Goal: Information Seeking & Learning: Learn about a topic

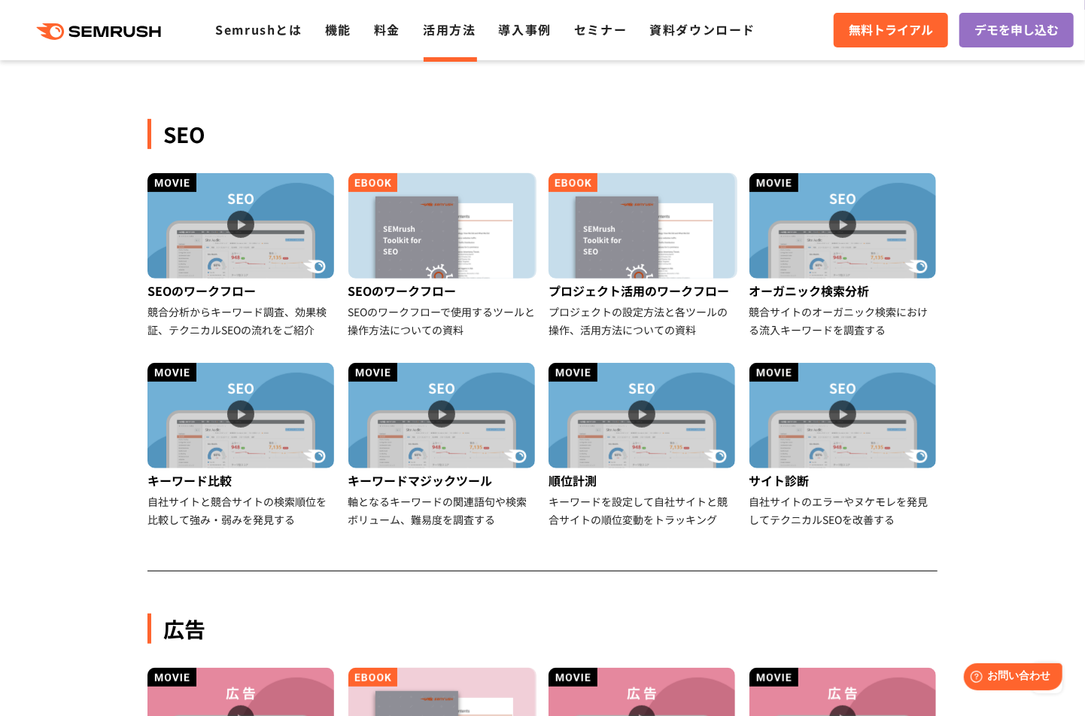
scroll to position [301, 0]
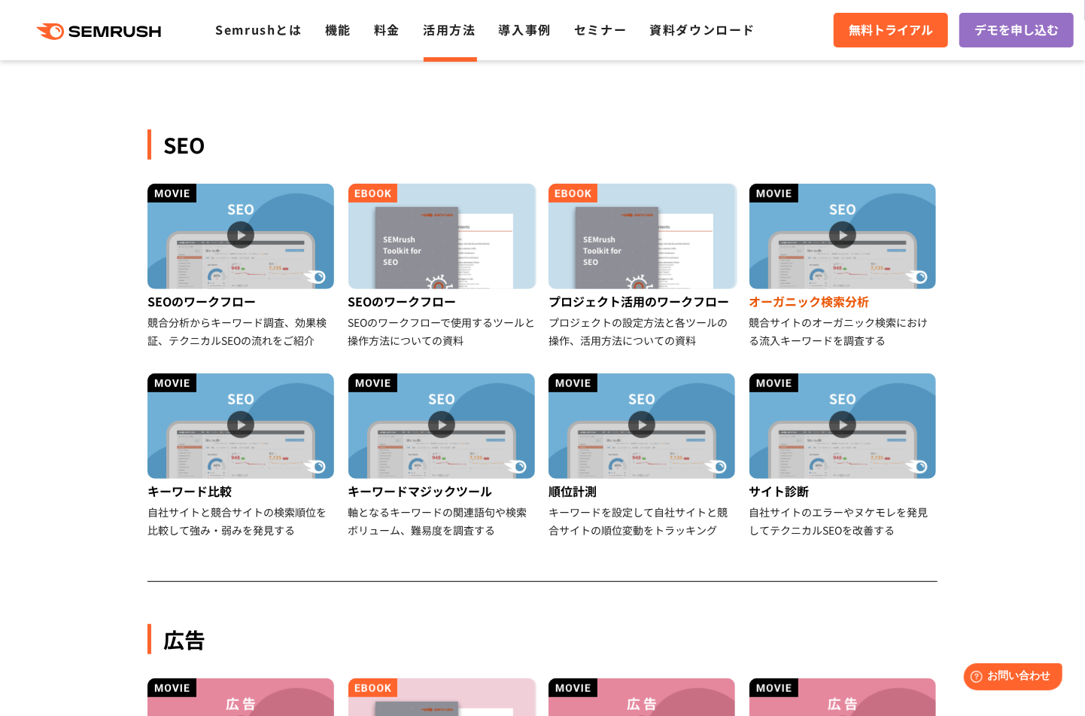
click at [801, 242] on img at bounding box center [842, 236] width 187 height 105
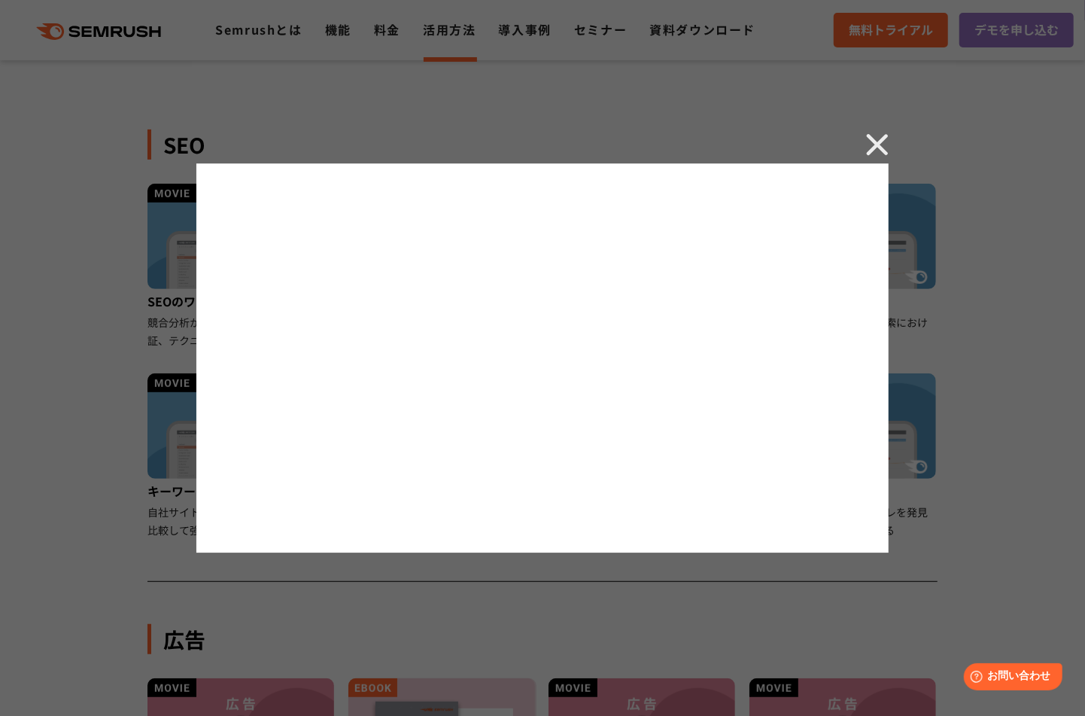
click at [874, 145] on img at bounding box center [877, 144] width 23 height 23
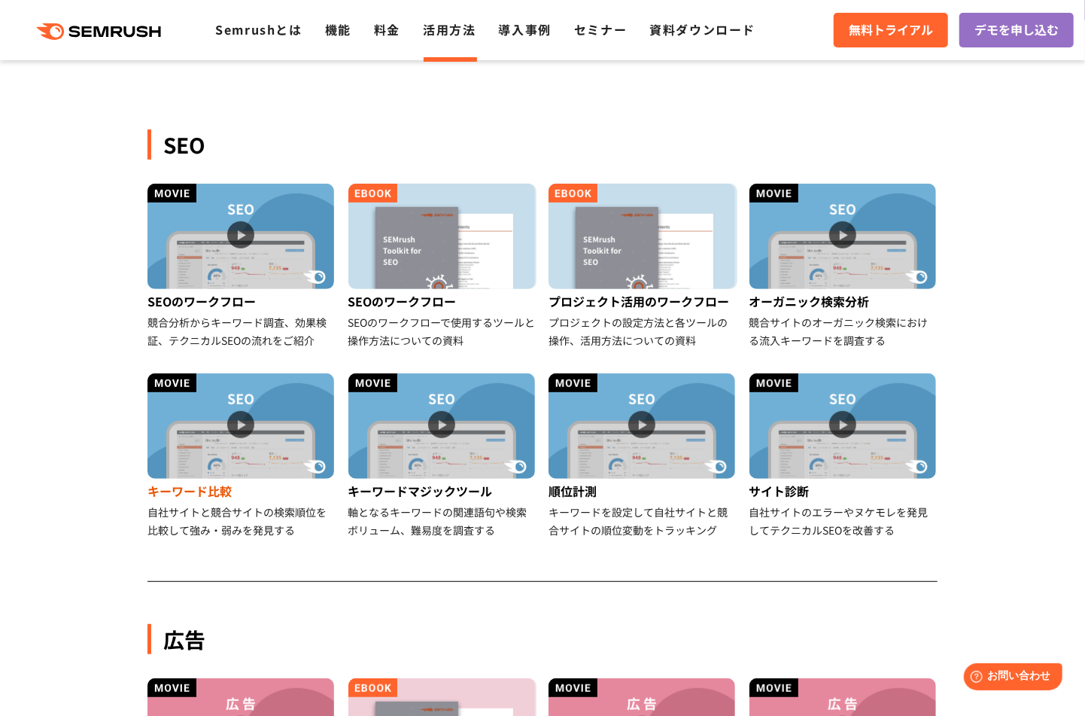
click at [263, 459] on img at bounding box center [240, 425] width 187 height 105
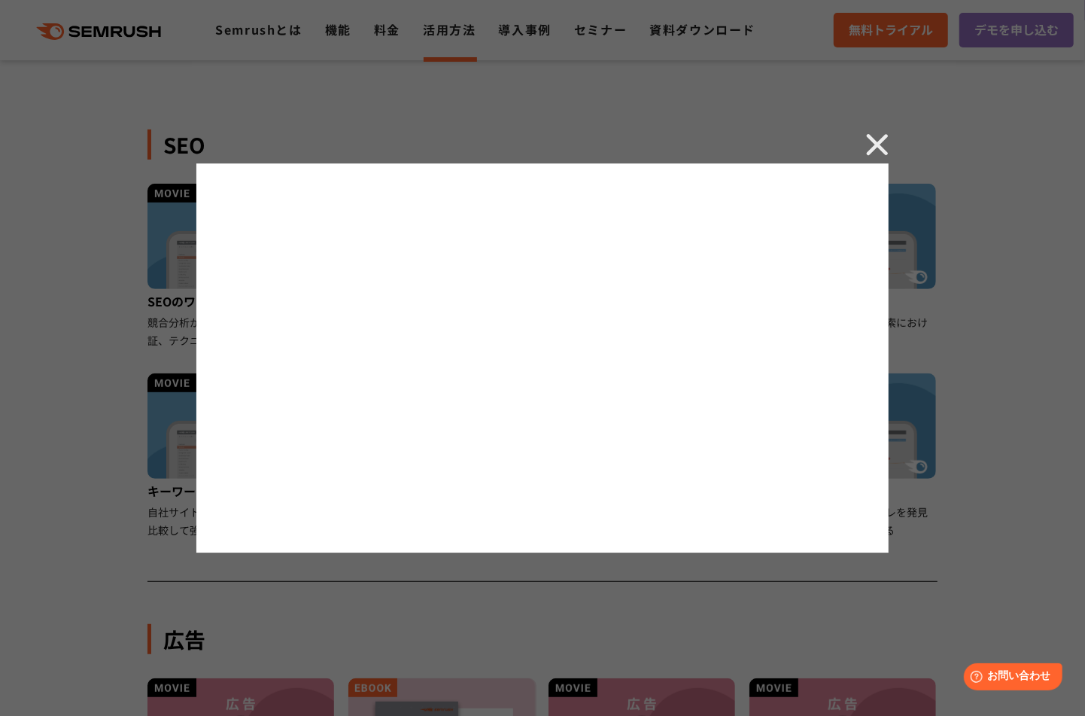
click at [878, 146] on img at bounding box center [877, 144] width 23 height 23
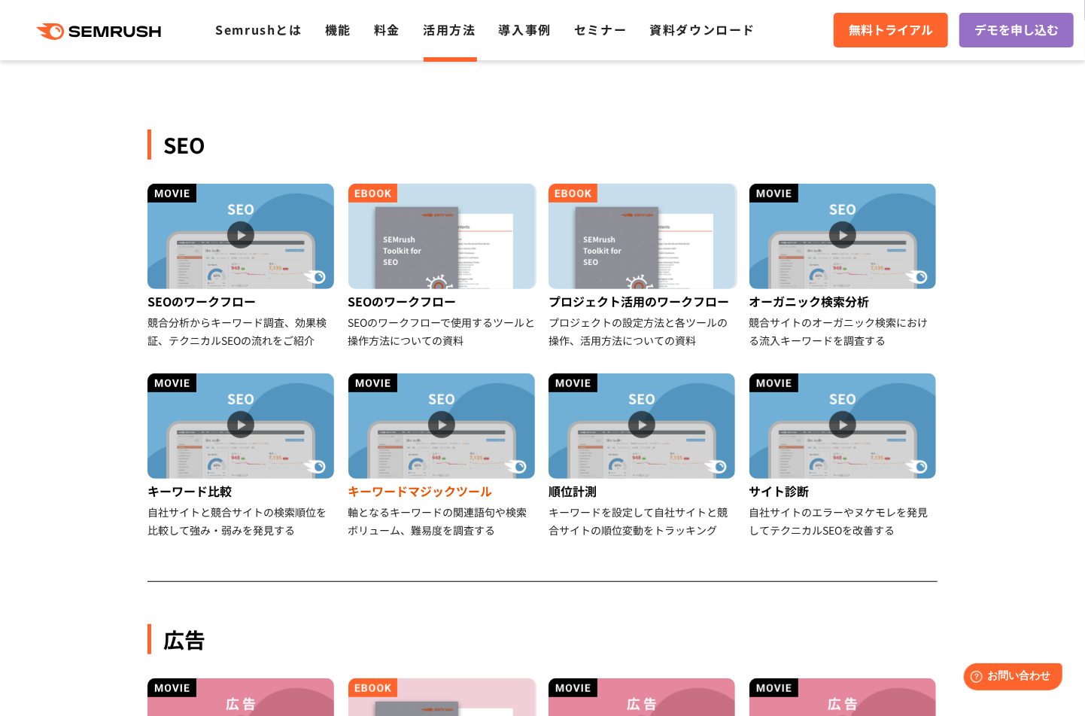
click at [461, 445] on img at bounding box center [441, 425] width 187 height 105
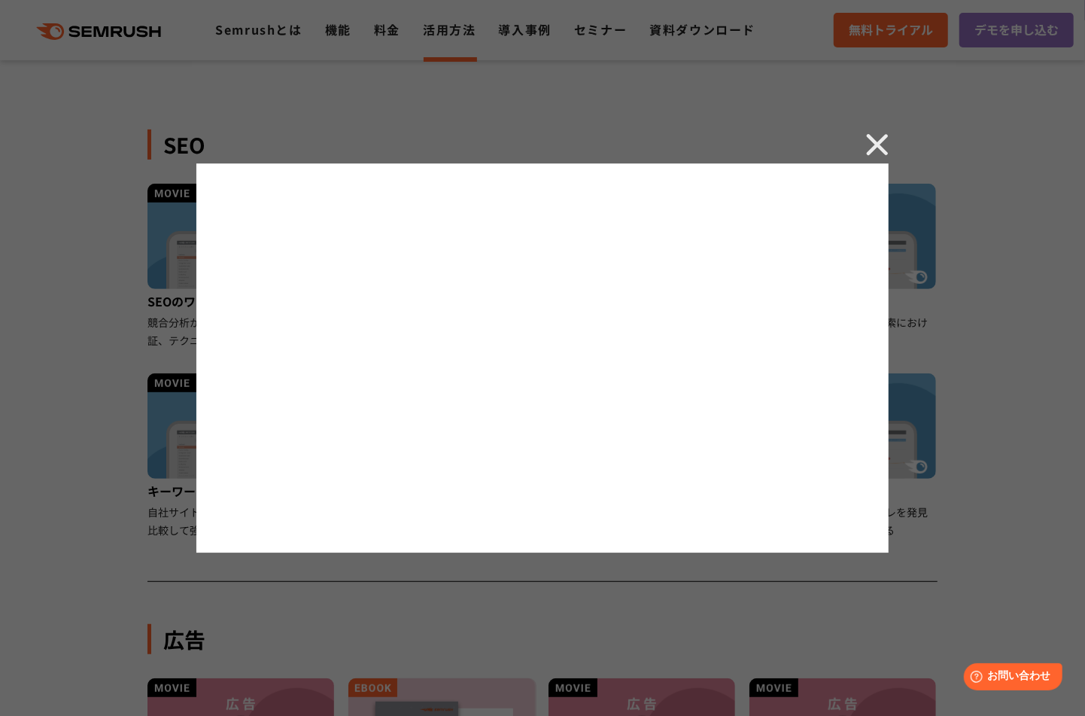
click at [871, 149] on img at bounding box center [877, 144] width 23 height 23
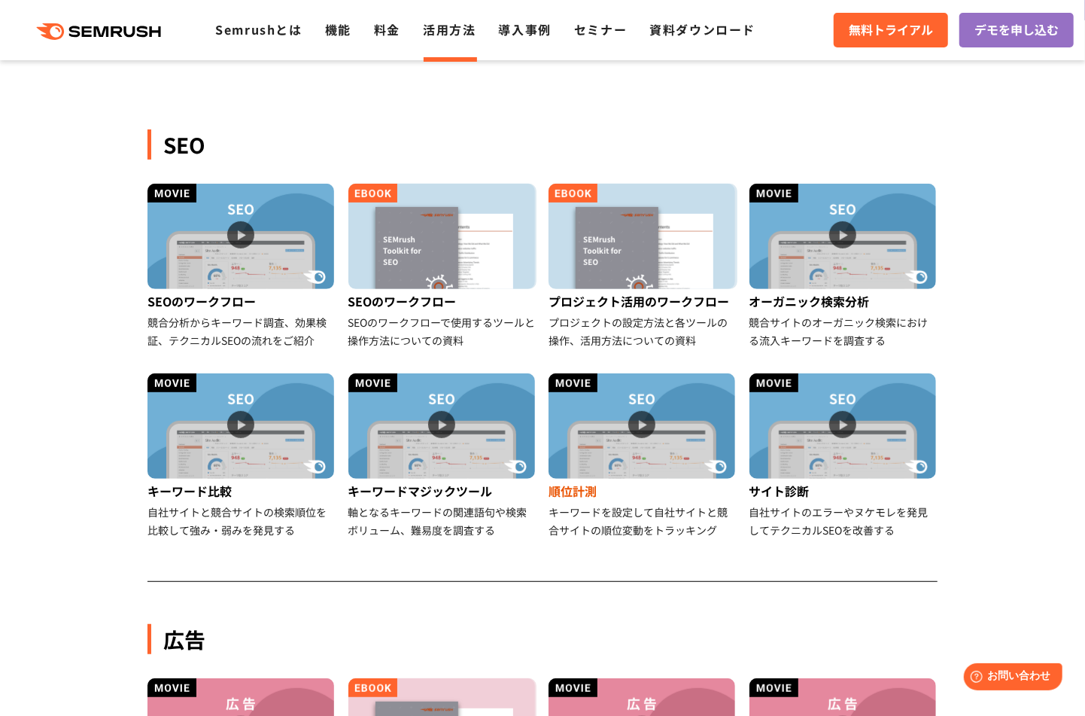
click at [649, 448] on img at bounding box center [642, 425] width 187 height 105
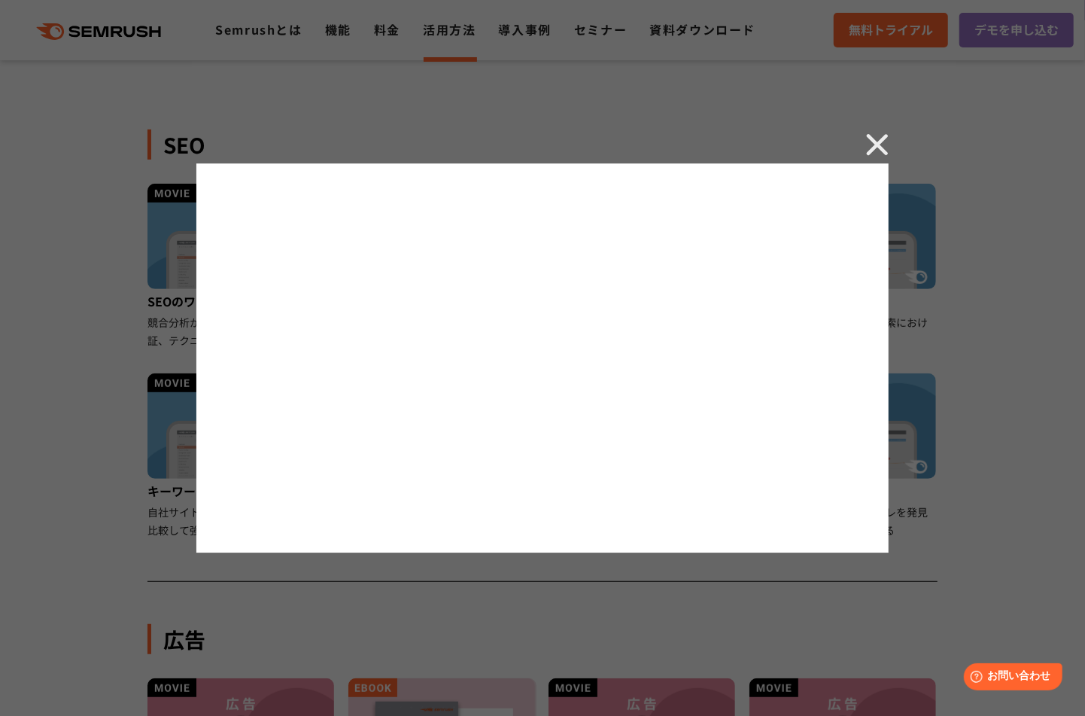
click at [875, 137] on img at bounding box center [877, 144] width 23 height 23
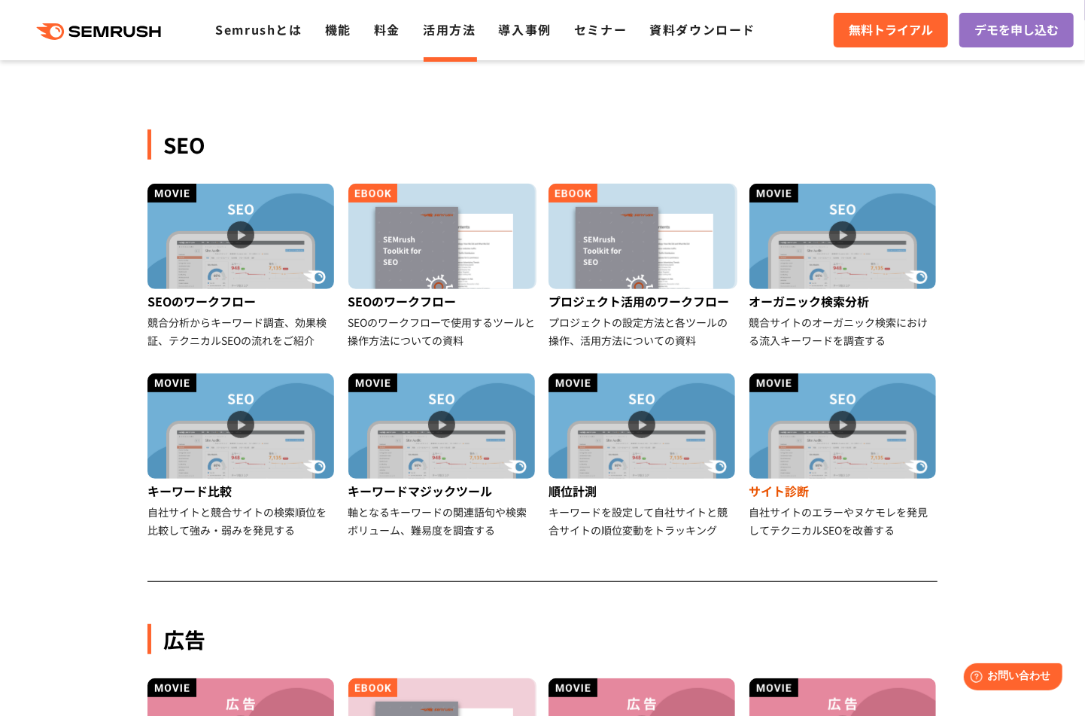
click at [847, 426] on img at bounding box center [842, 425] width 187 height 105
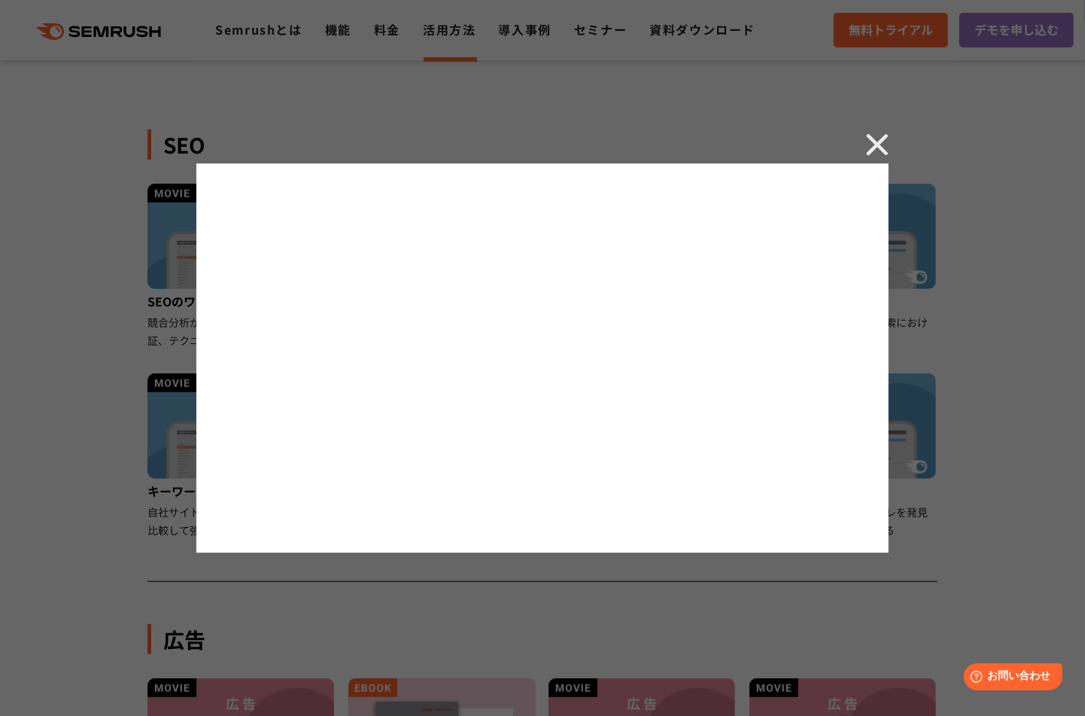
click at [875, 135] on img at bounding box center [877, 144] width 23 height 23
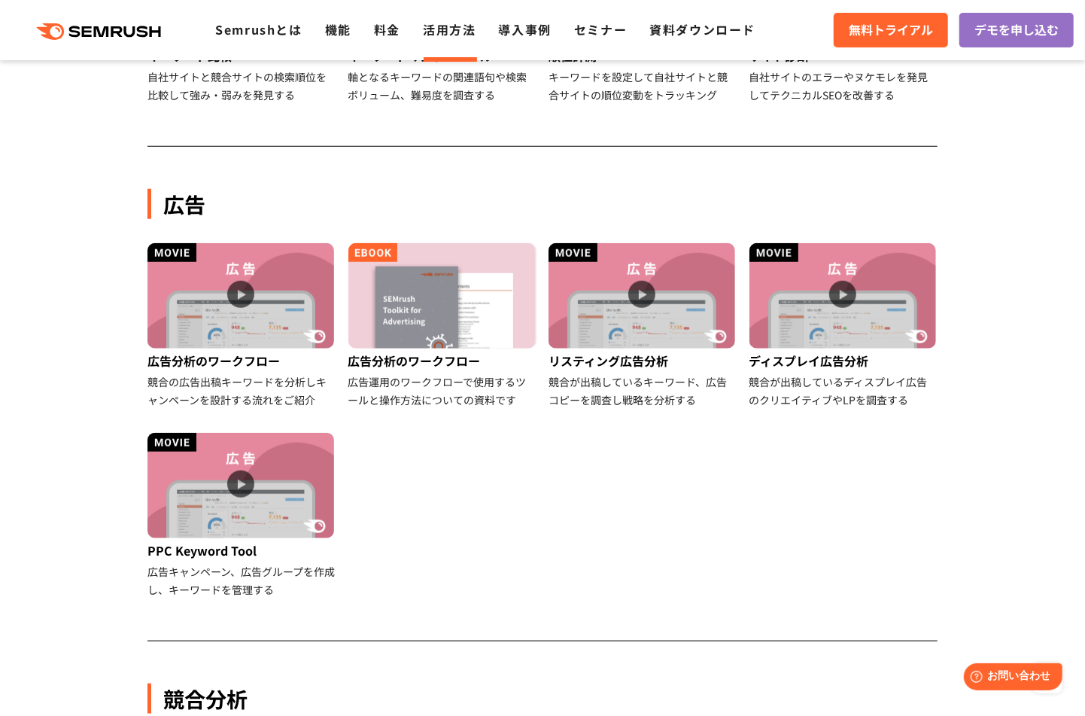
scroll to position [752, 0]
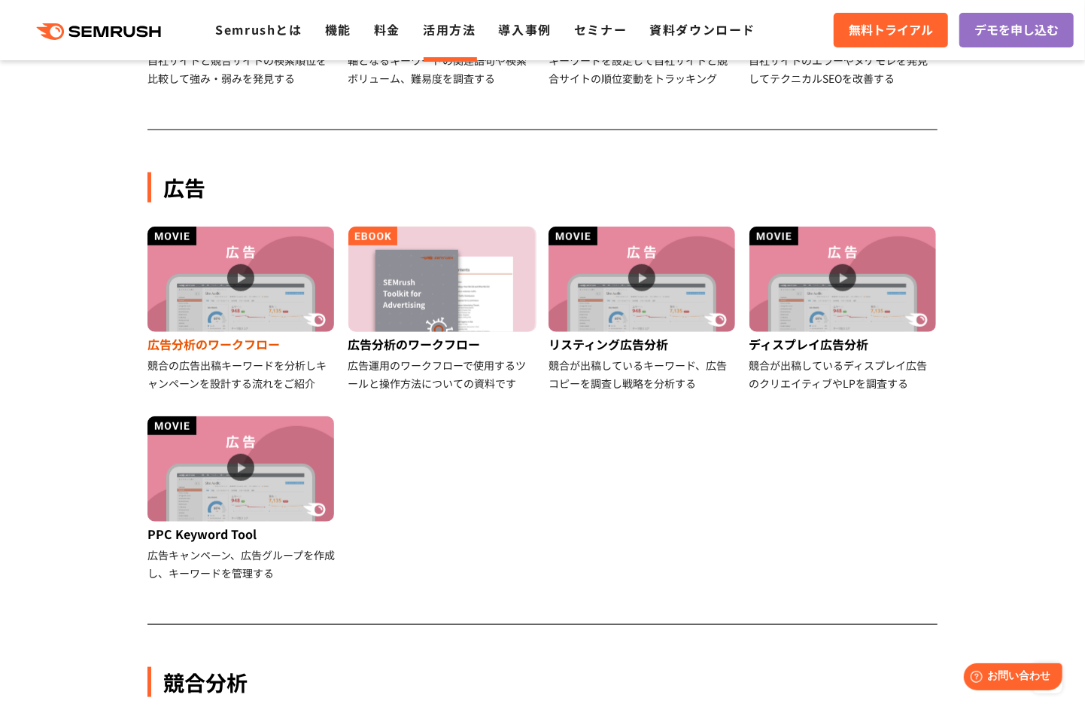
click at [285, 296] on img at bounding box center [240, 278] width 187 height 105
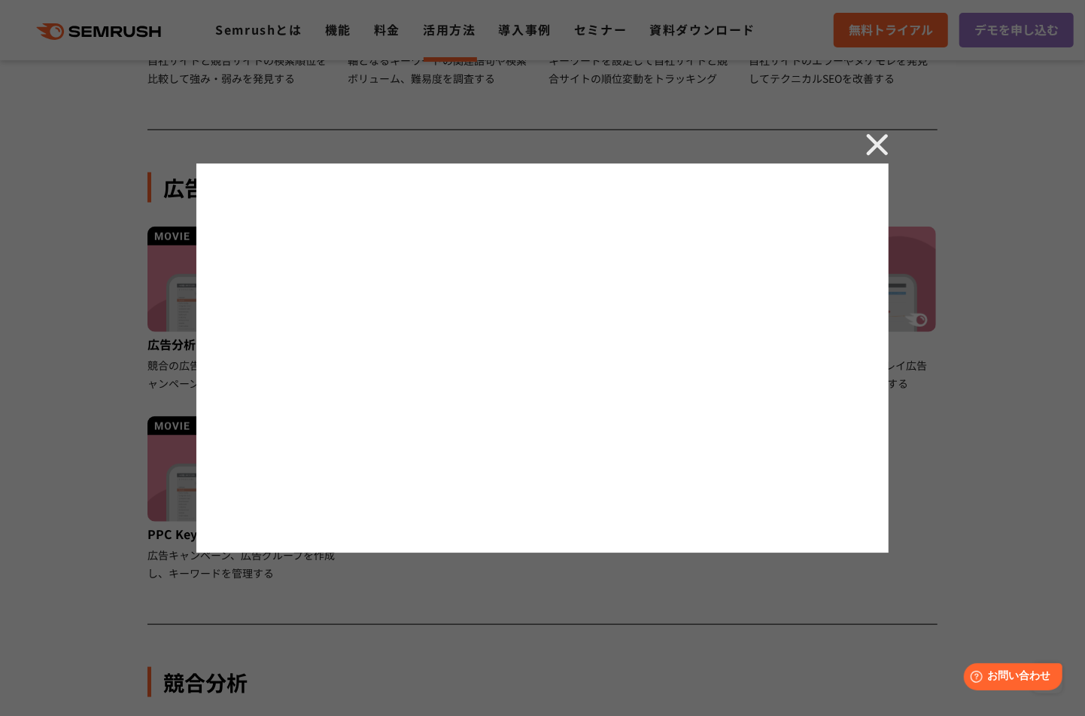
click at [888, 140] on img at bounding box center [877, 144] width 23 height 23
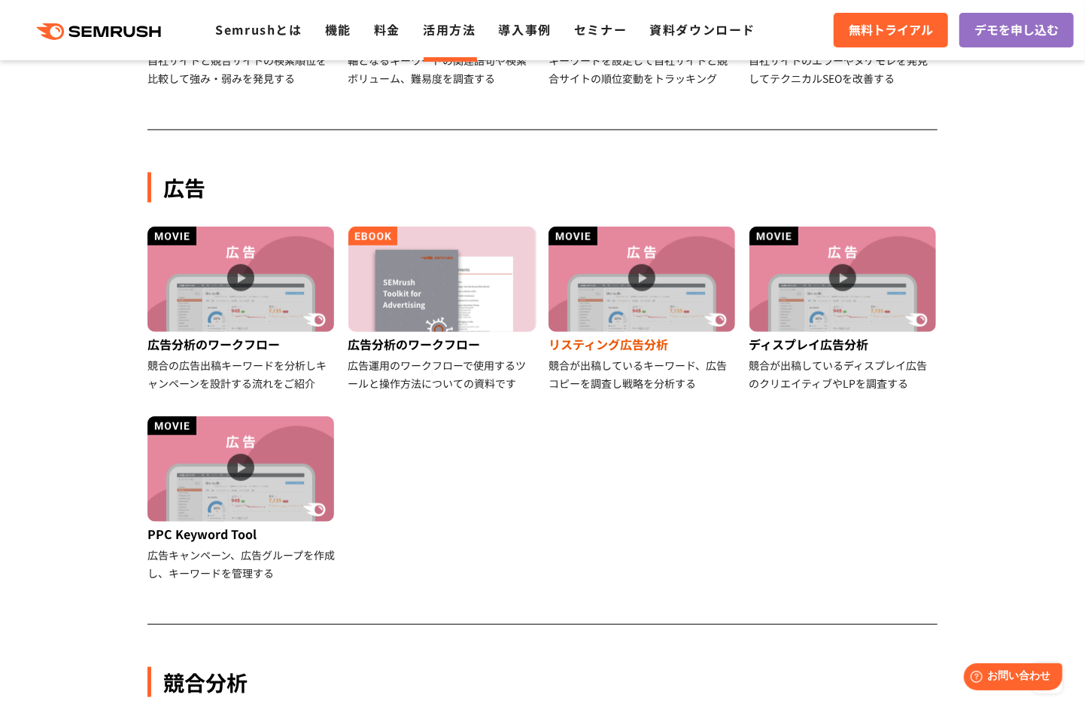
click at [634, 300] on img at bounding box center [642, 278] width 187 height 105
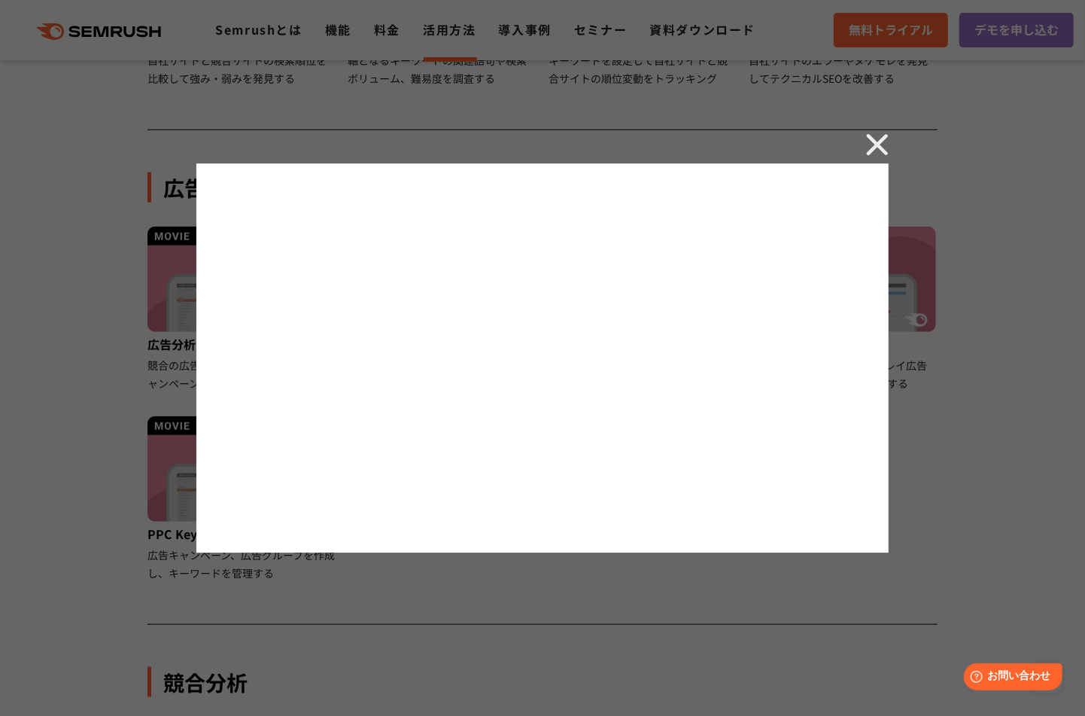
click at [874, 146] on img at bounding box center [877, 144] width 23 height 23
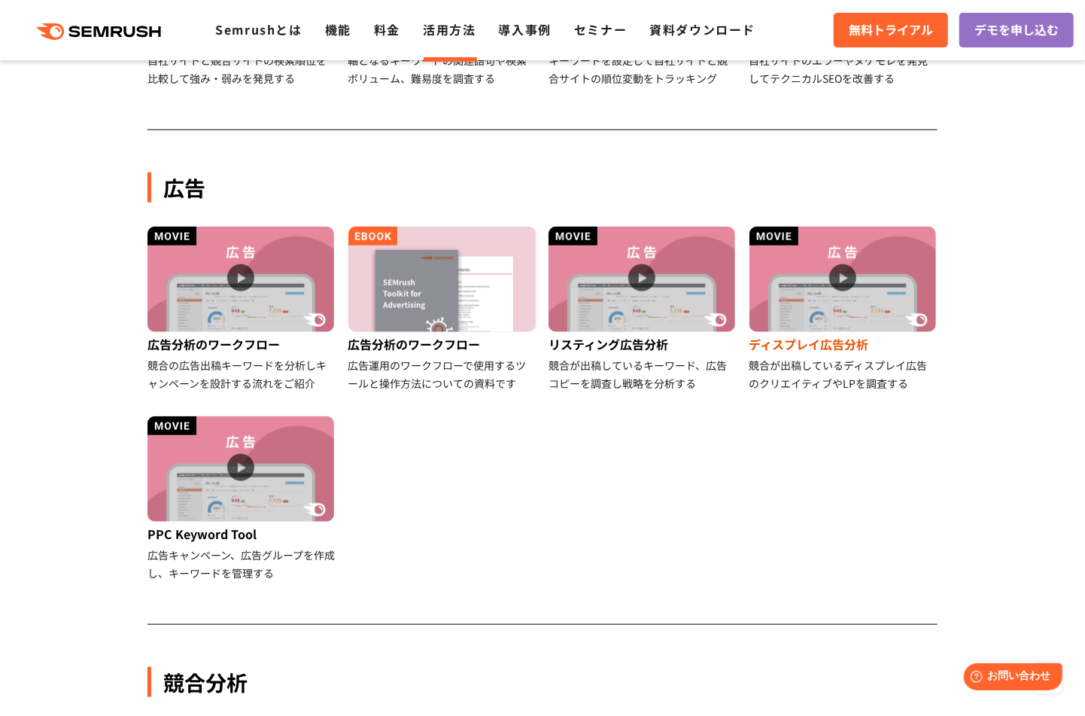
click at [892, 288] on img at bounding box center [842, 278] width 187 height 105
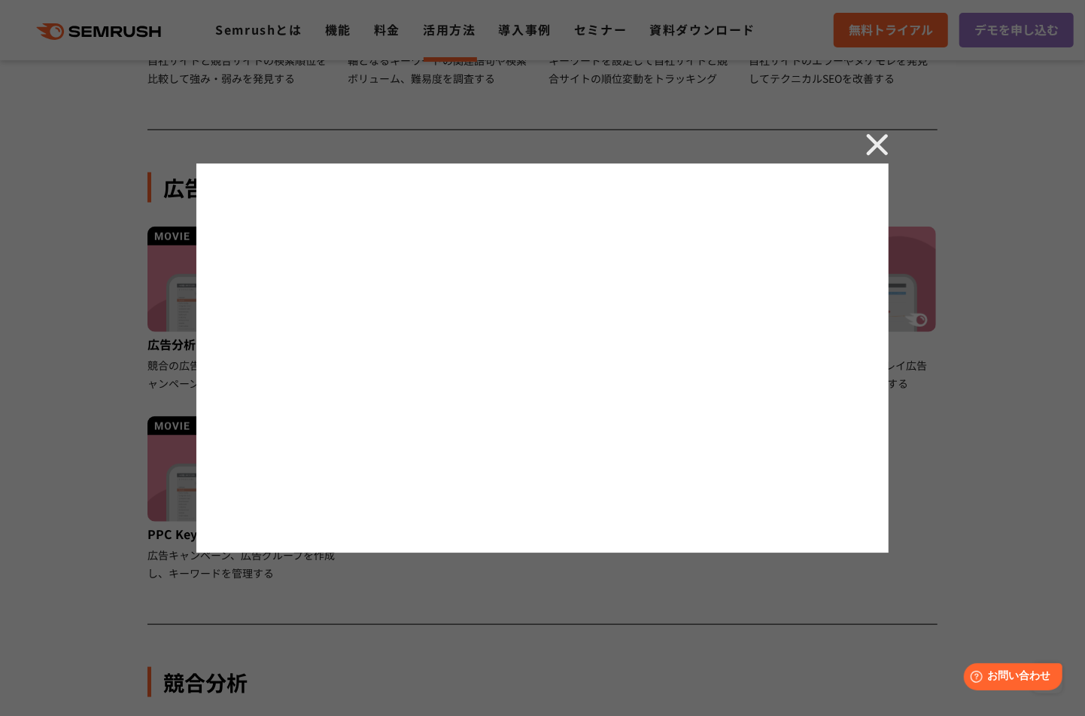
click at [883, 142] on img at bounding box center [877, 144] width 23 height 23
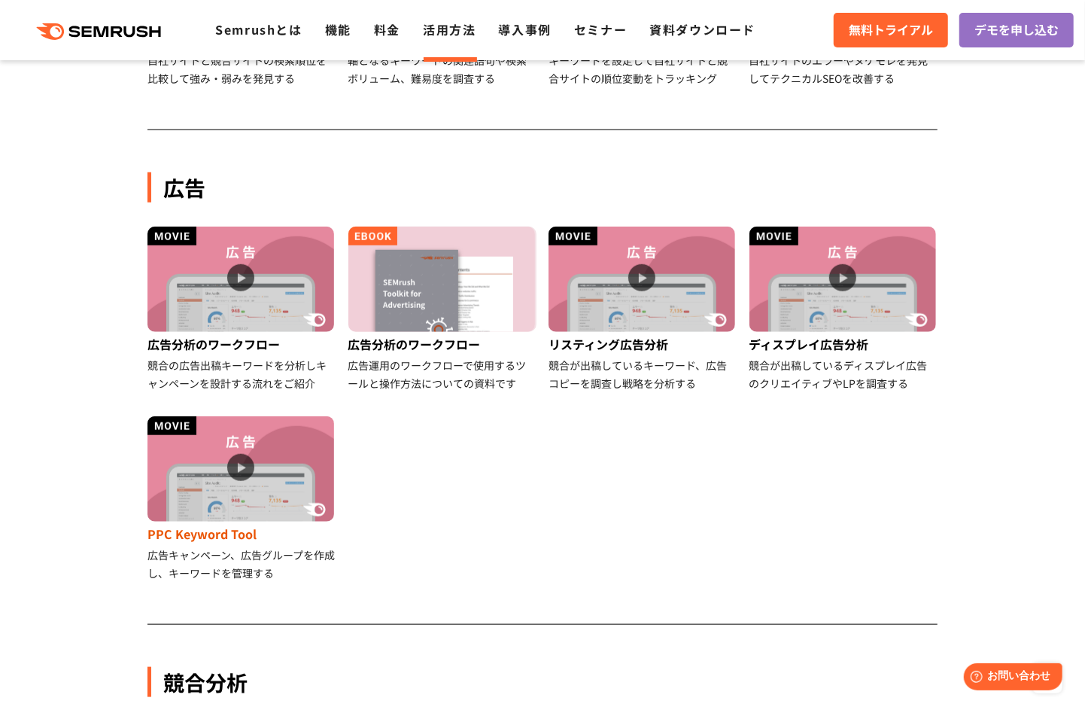
click at [221, 458] on img at bounding box center [240, 468] width 187 height 105
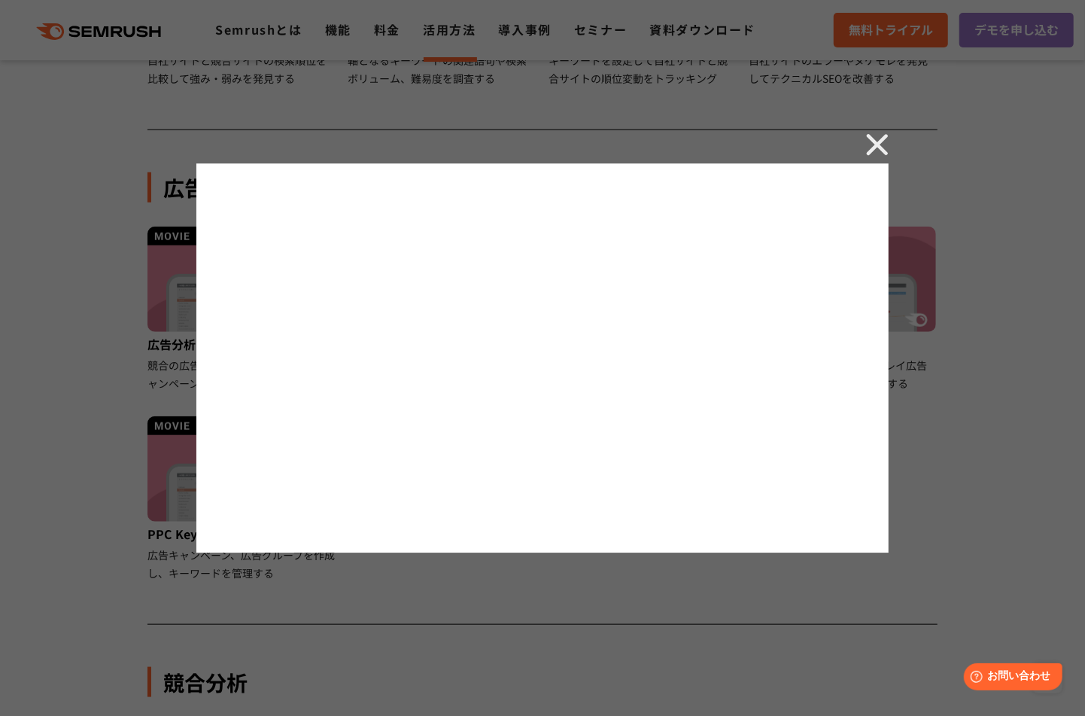
click at [880, 143] on img at bounding box center [877, 144] width 23 height 23
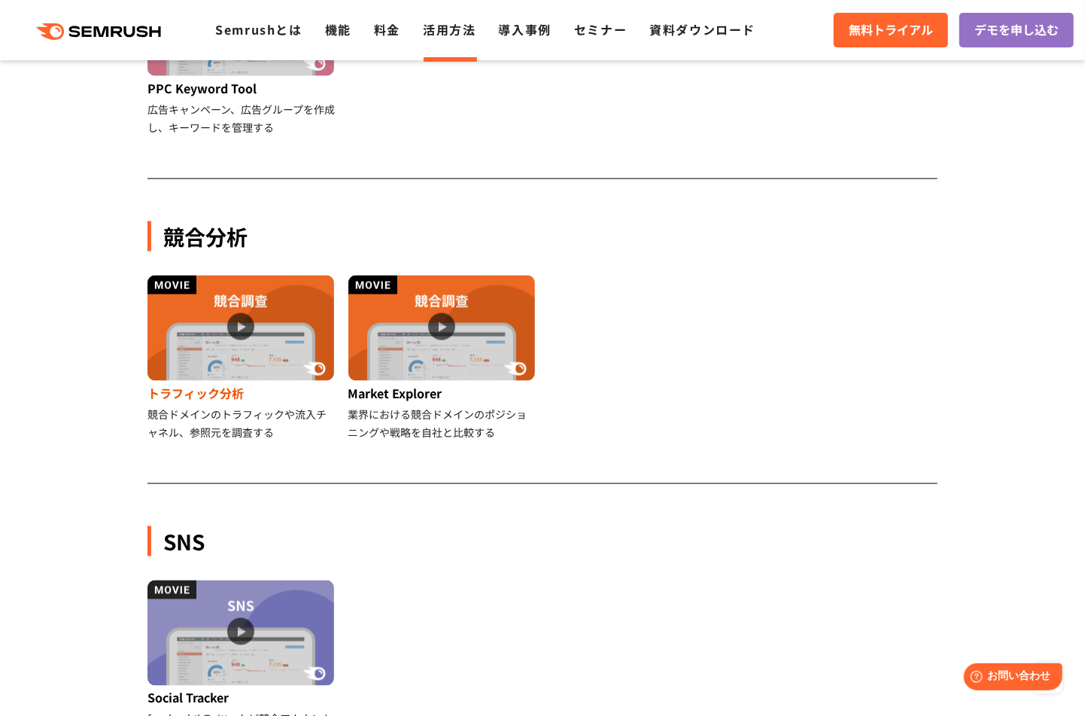
scroll to position [1204, 0]
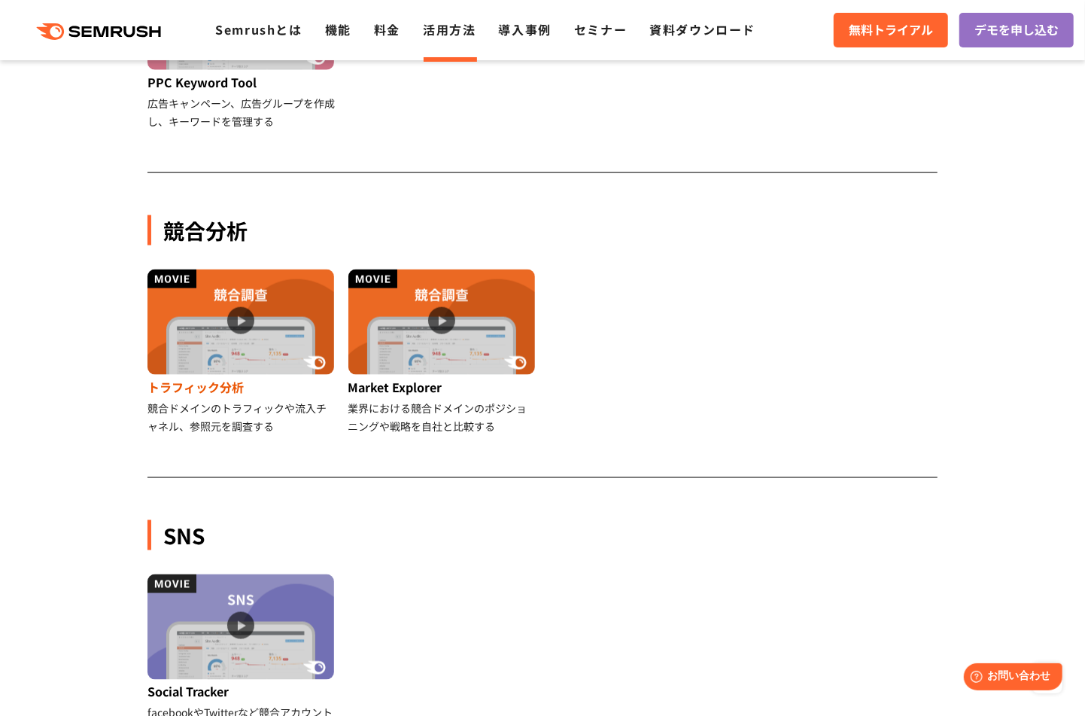
click at [251, 333] on img at bounding box center [240, 321] width 187 height 105
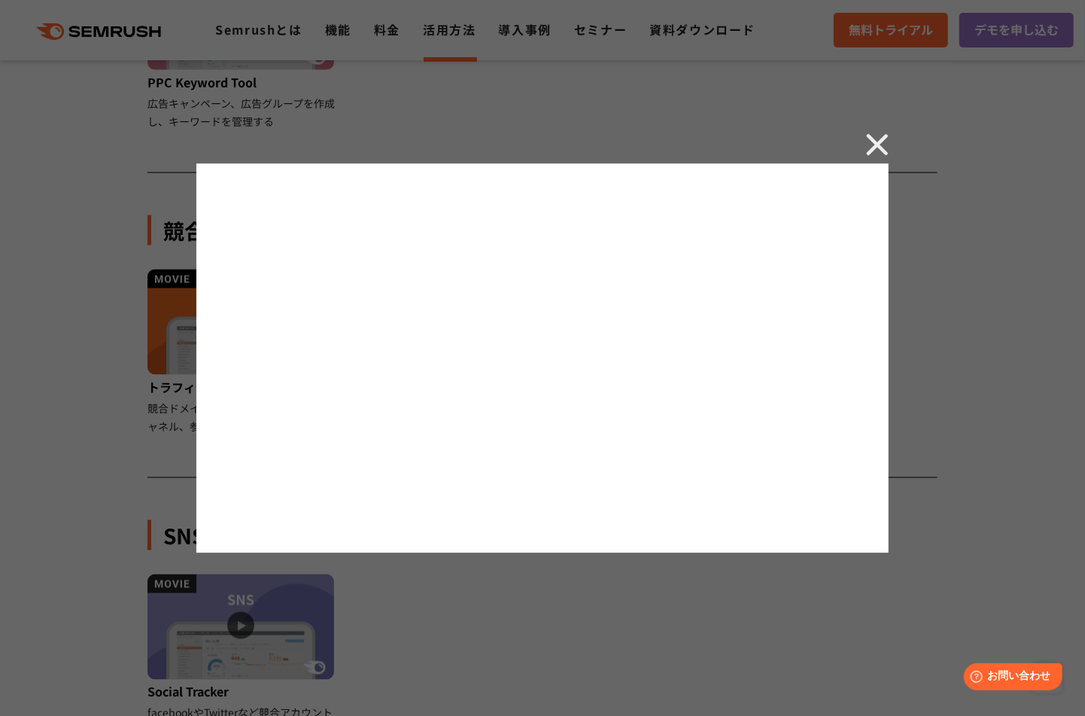
click at [879, 144] on img at bounding box center [877, 144] width 23 height 23
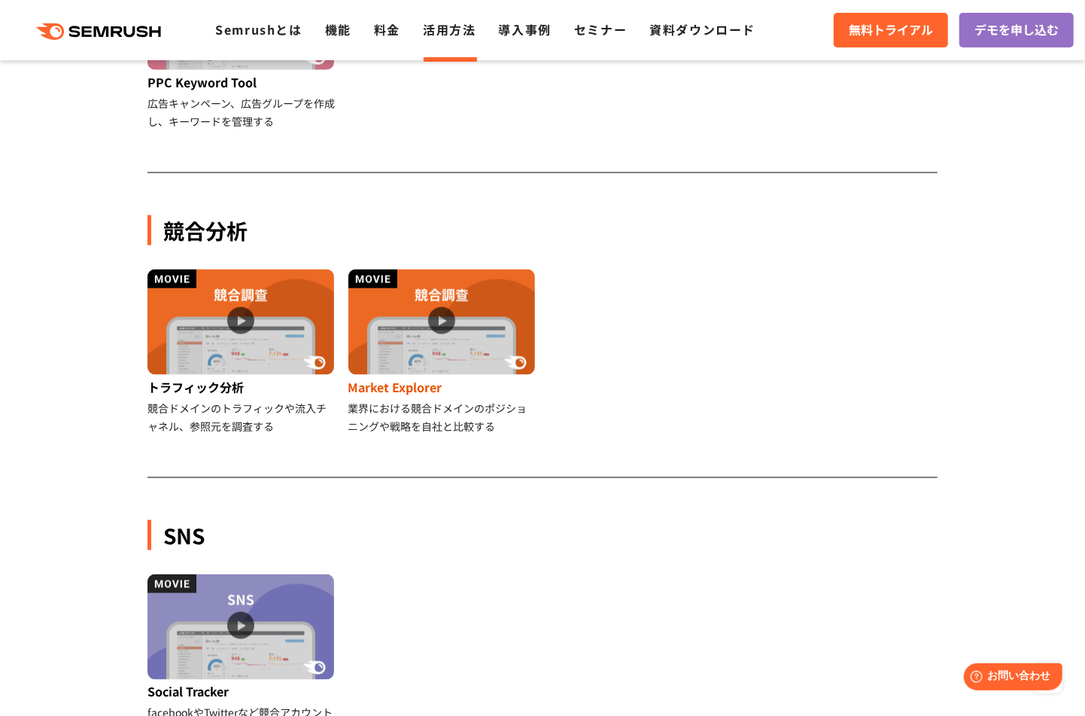
click at [419, 321] on img at bounding box center [441, 321] width 187 height 105
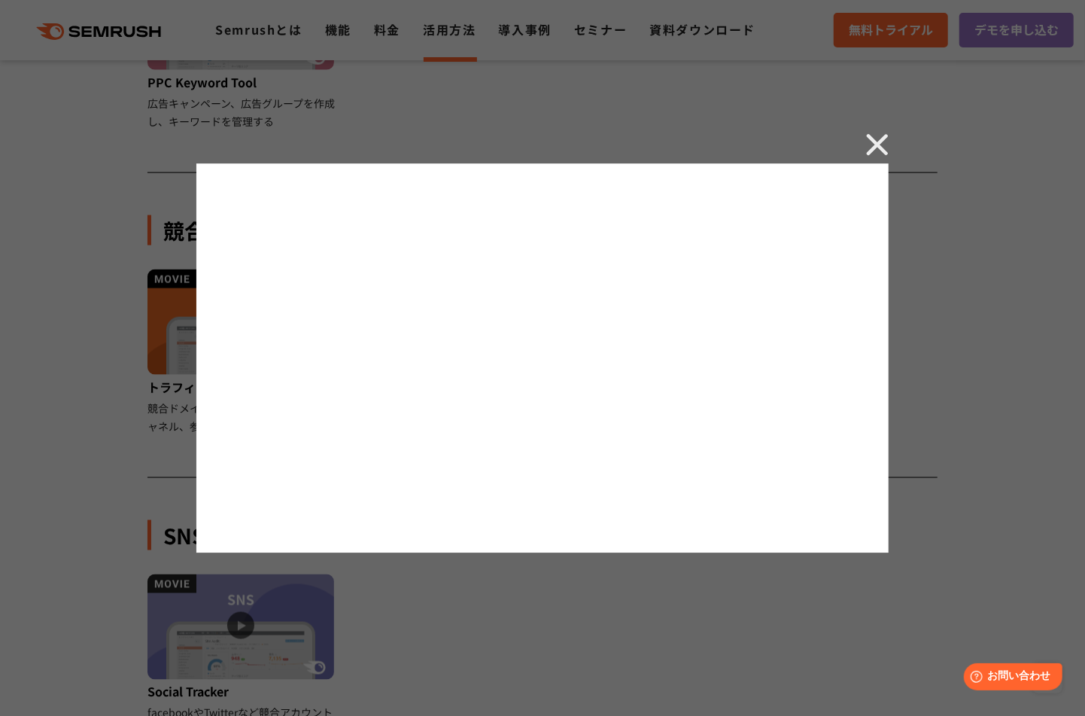
click at [884, 139] on img at bounding box center [877, 144] width 23 height 23
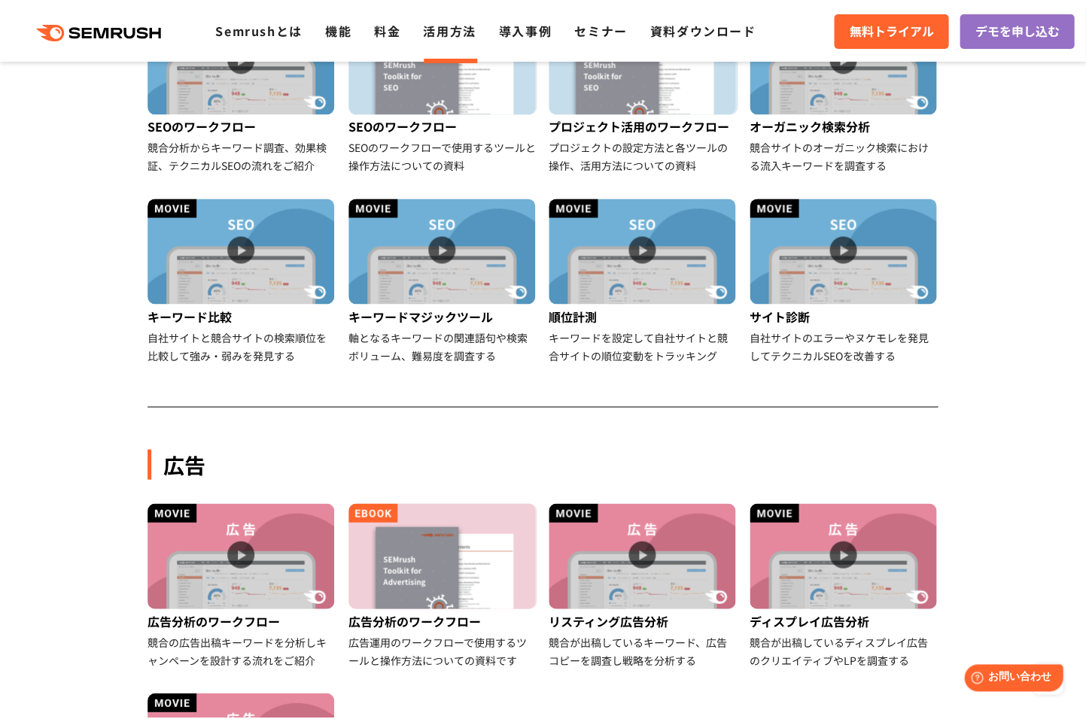
scroll to position [451, 0]
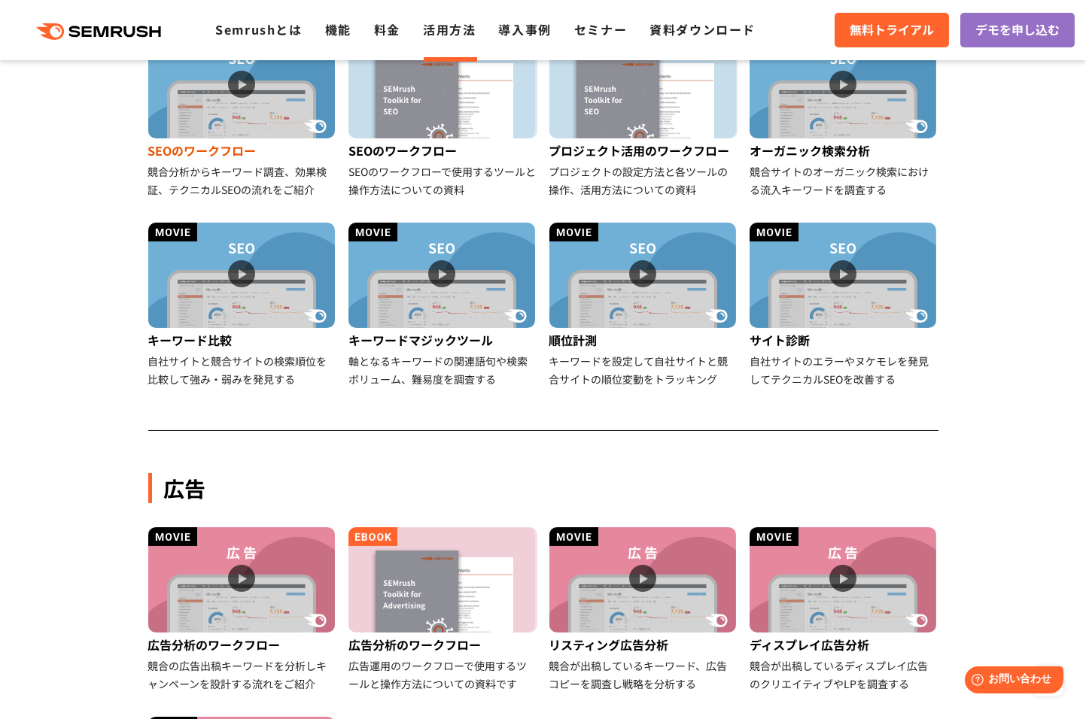
click at [245, 117] on img at bounding box center [241, 85] width 187 height 105
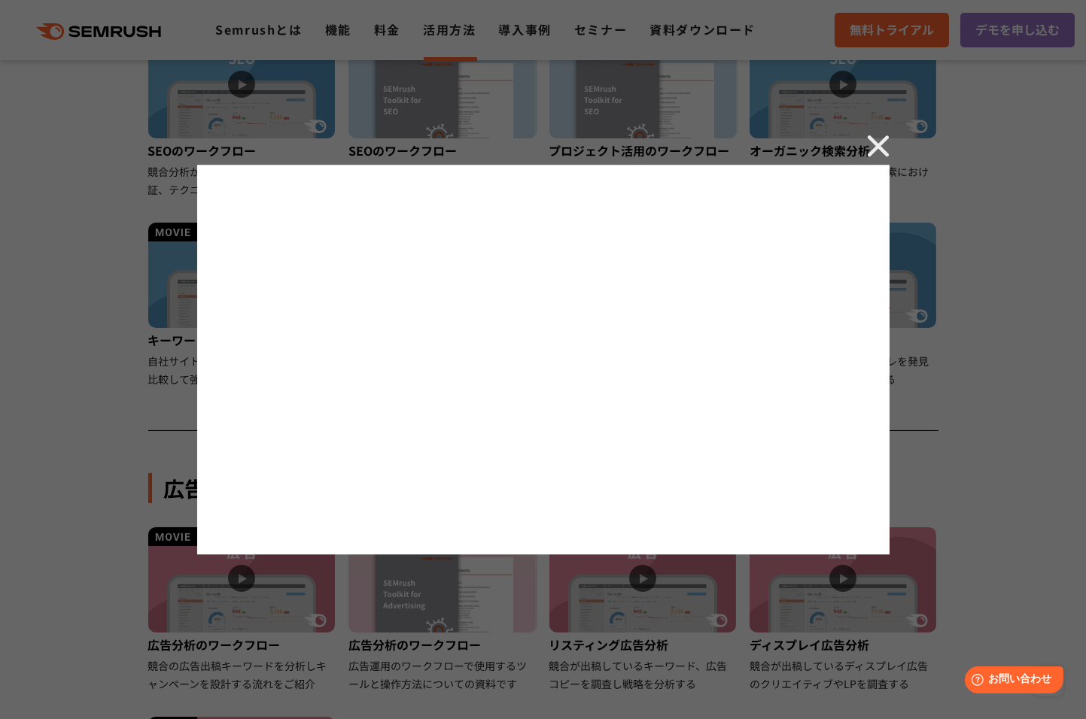
click at [865, 155] on div at bounding box center [543, 359] width 1086 height 719
